Goal: Information Seeking & Learning: Learn about a topic

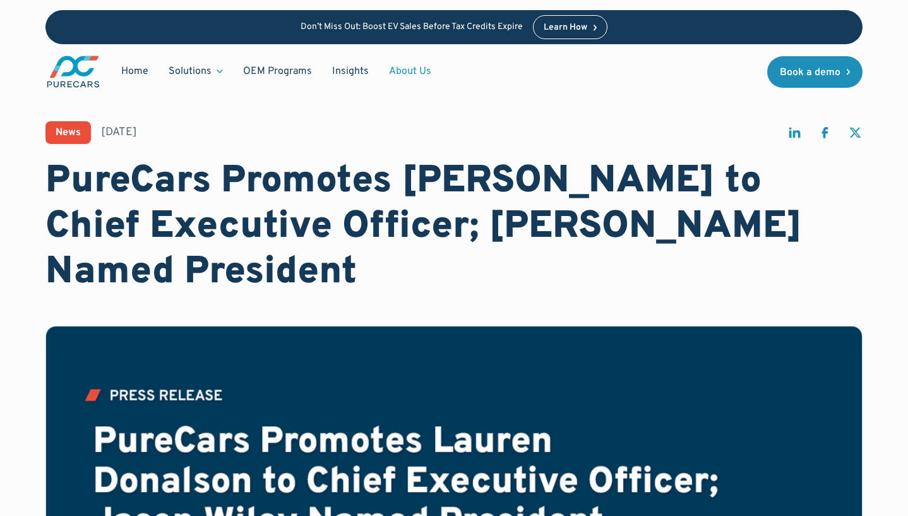
click at [408, 76] on link "About Us" at bounding box center [410, 71] width 63 height 24
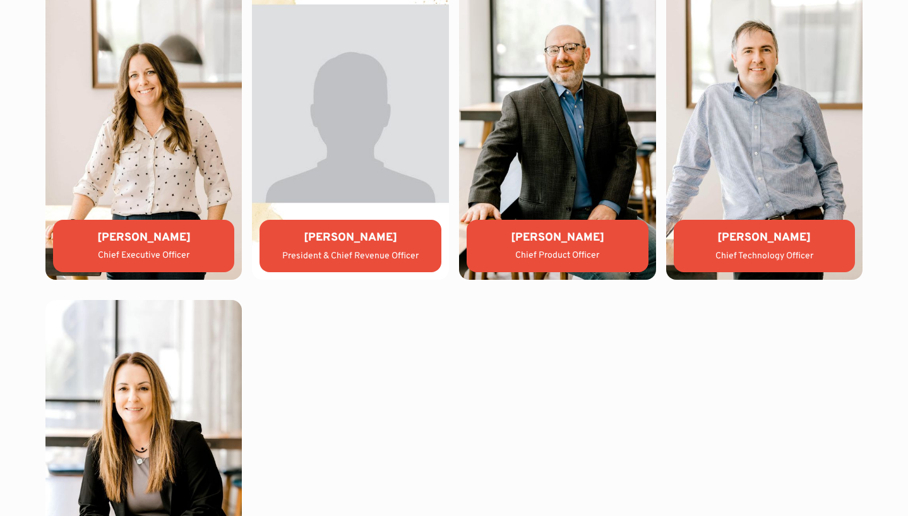
scroll to position [2732, 0]
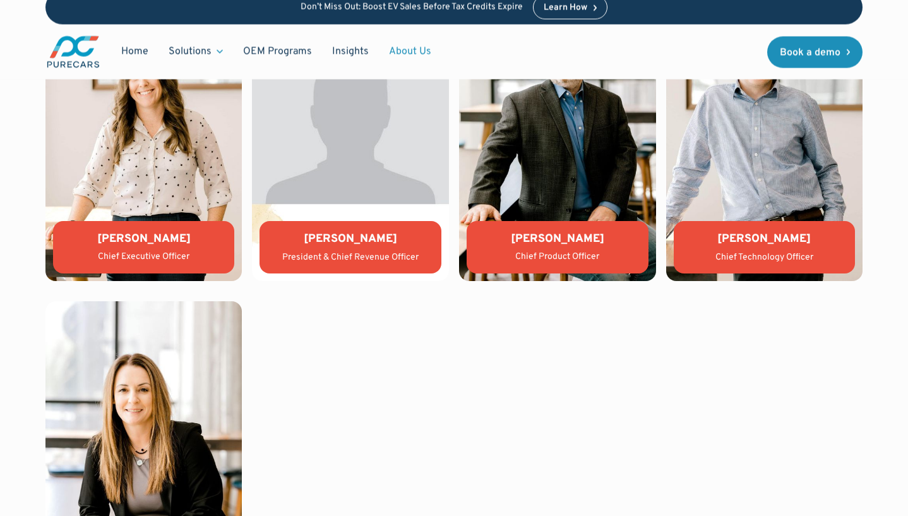
click at [176, 247] on div "Lauren Donalson Chief Executive Officer" at bounding box center [144, 247] width 182 height 52
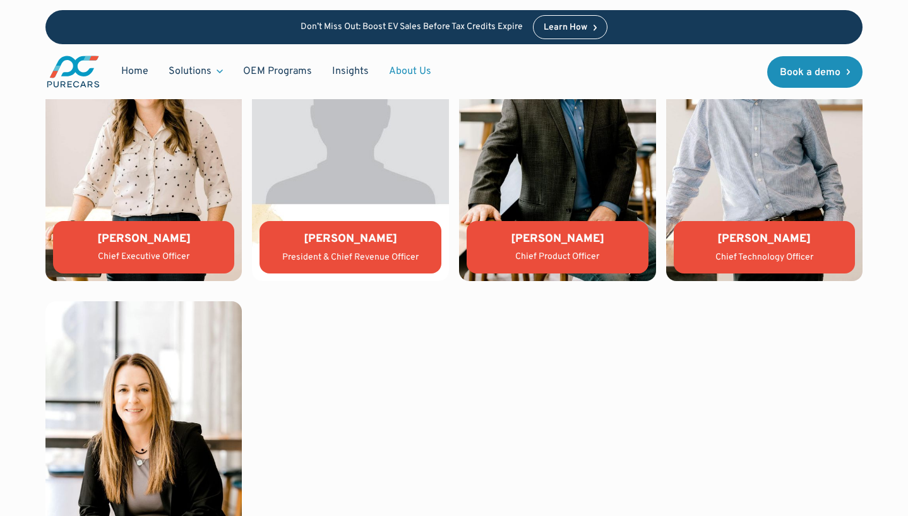
click at [154, 189] on img at bounding box center [143, 133] width 197 height 295
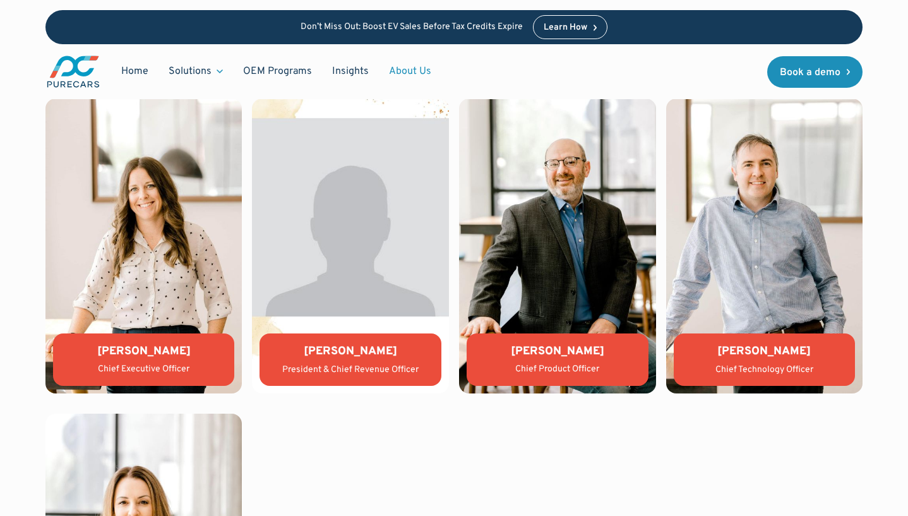
click at [587, 241] on img at bounding box center [557, 246] width 197 height 295
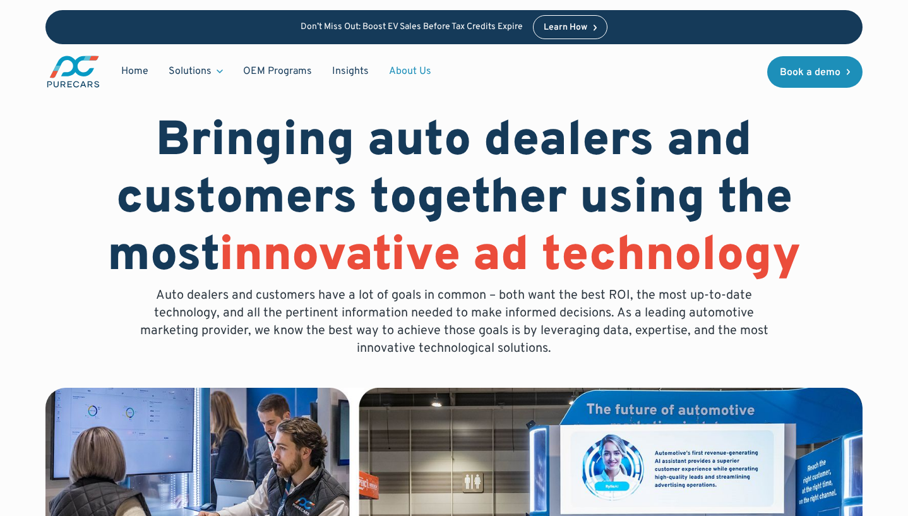
scroll to position [0, 0]
